Goal: Task Accomplishment & Management: Manage account settings

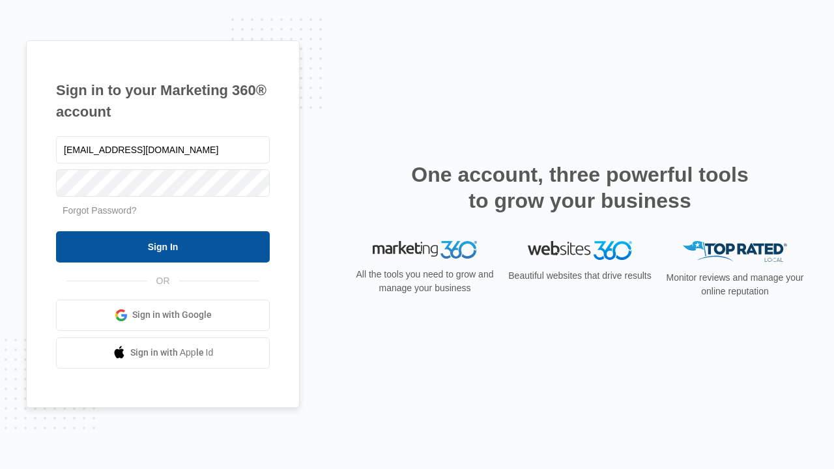
click at [163, 246] on input "Sign In" at bounding box center [163, 246] width 214 height 31
